Goal: Transaction & Acquisition: Download file/media

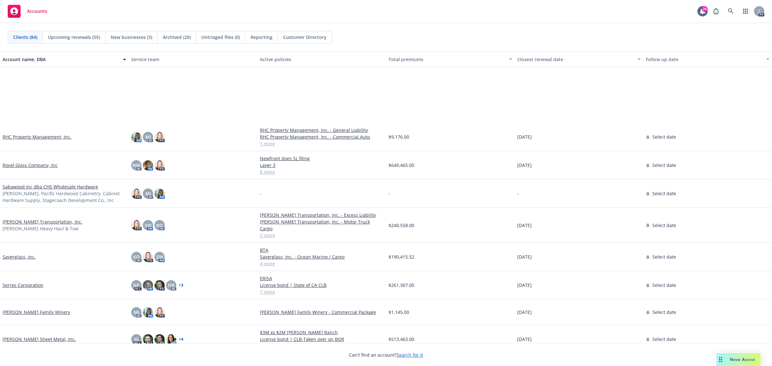
scroll to position [1608, 0]
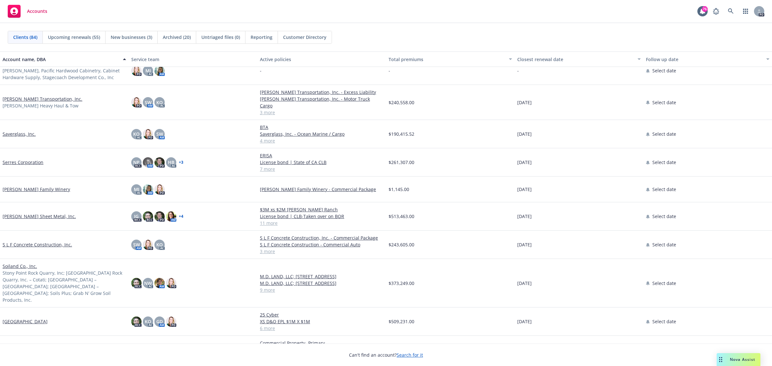
click at [24, 241] on link "S L F Concrete Construction, Inc." at bounding box center [37, 244] width 69 height 7
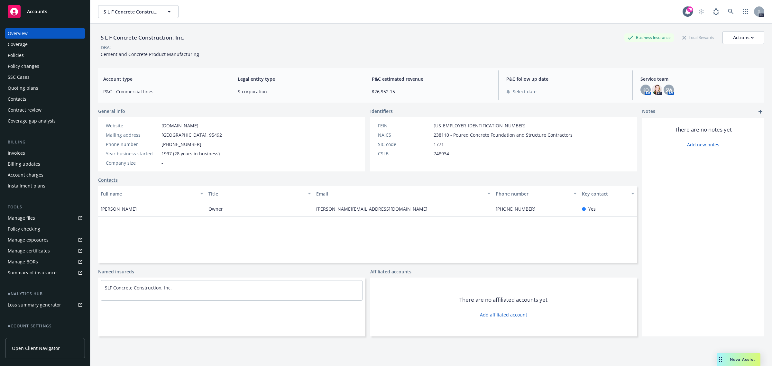
click at [18, 56] on div "Policies" at bounding box center [16, 55] width 16 height 10
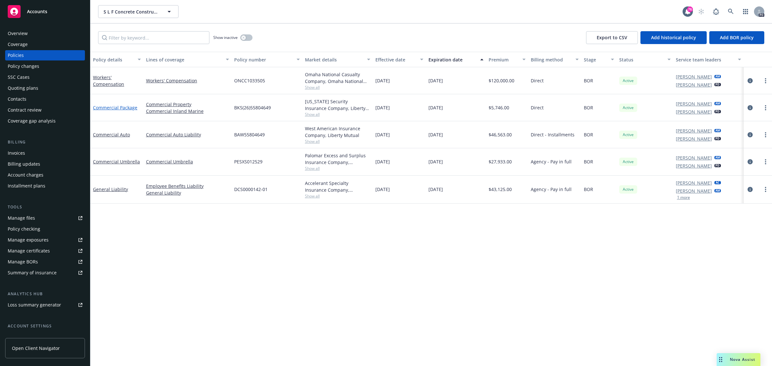
click at [119, 107] on link "Commercial Package" at bounding box center [115, 108] width 44 height 6
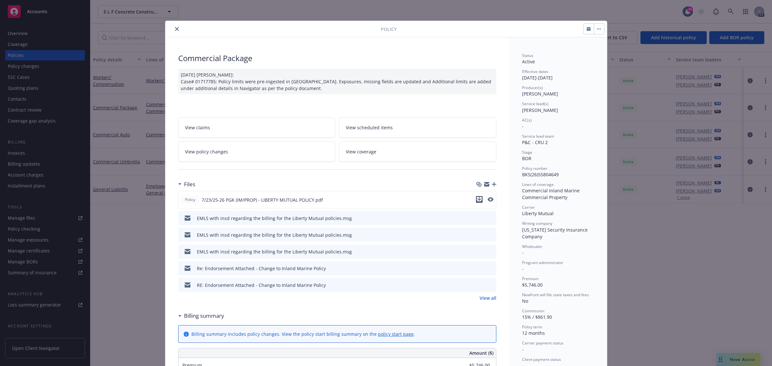
click at [478, 199] on icon "download file" at bounding box center [479, 199] width 5 height 5
click at [175, 29] on icon "close" at bounding box center [177, 29] width 4 height 4
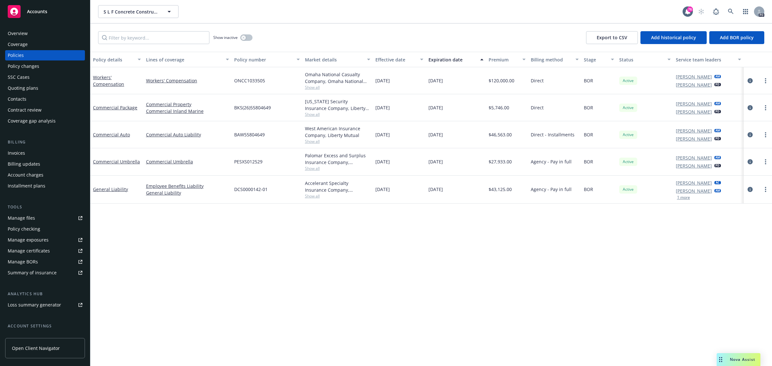
click at [38, 11] on span "Accounts" at bounding box center [37, 11] width 20 height 5
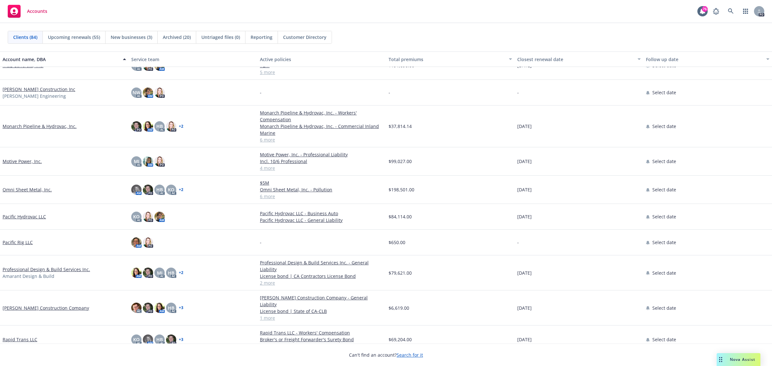
scroll to position [1287, 0]
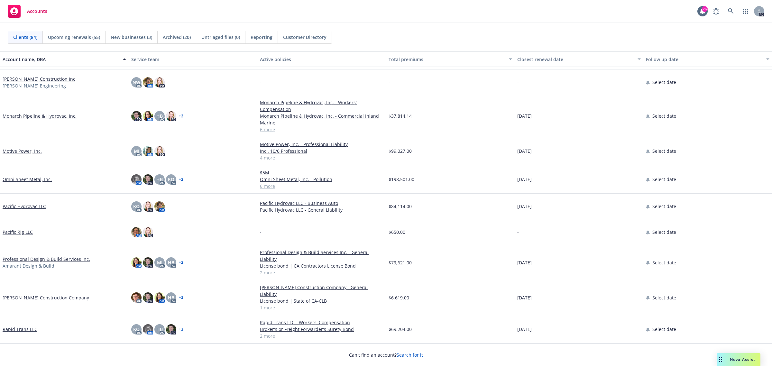
click at [21, 115] on link "Monarch Pipeline & Hydrovac, Inc." at bounding box center [40, 116] width 74 height 7
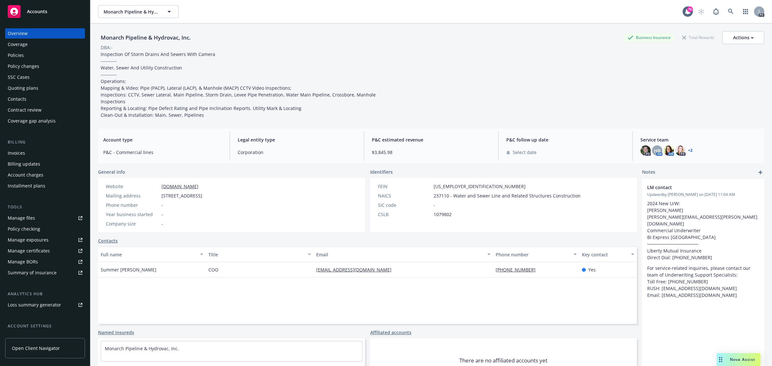
click at [20, 55] on div "Policies" at bounding box center [16, 55] width 16 height 10
